Goal: Navigation & Orientation: Find specific page/section

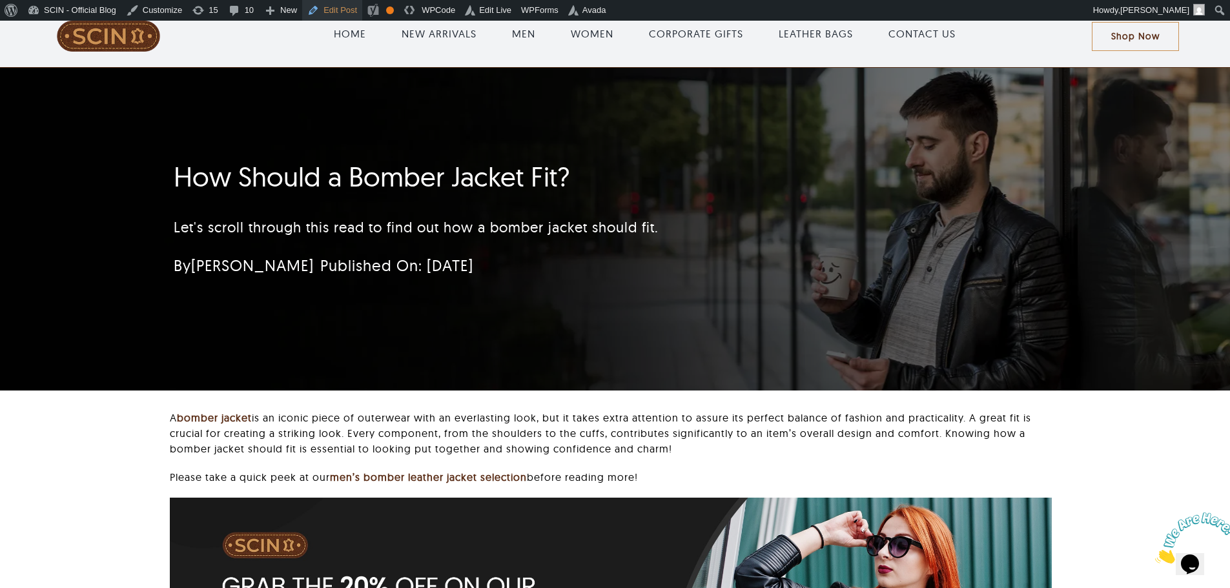
click at [310, 8] on link "Edit Post" at bounding box center [332, 10] width 60 height 21
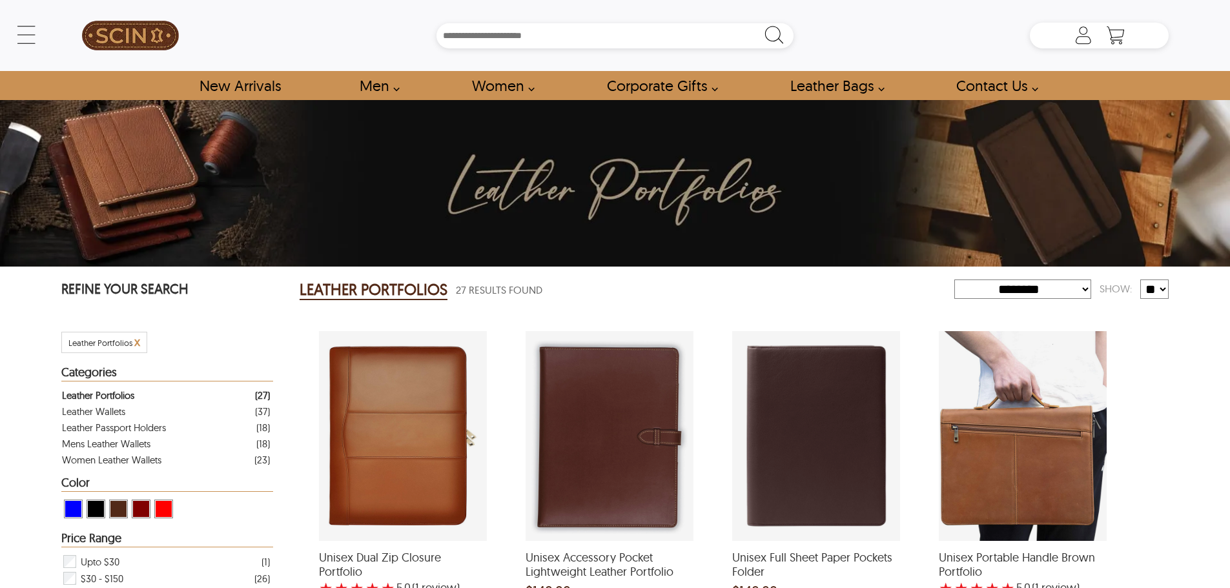
select select "********"
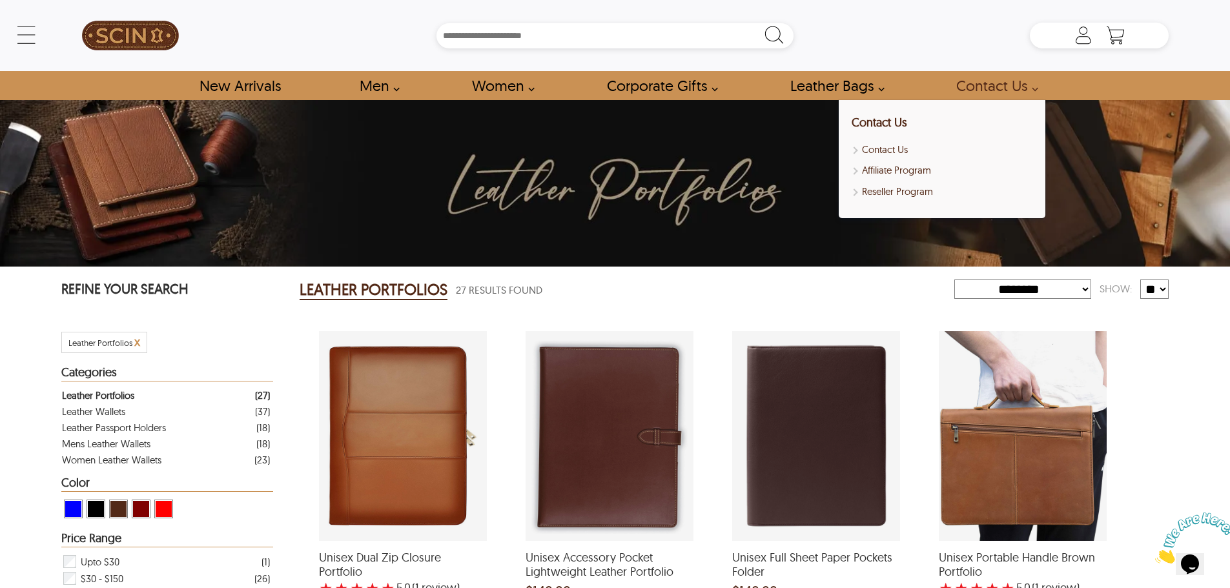
click at [984, 21] on div "← Menu New Arrivals Men Leather Jackets Aviator Leather Jackets Bomber Leather …" at bounding box center [614, 35] width 1107 height 71
